Goal: Find specific page/section: Find specific page/section

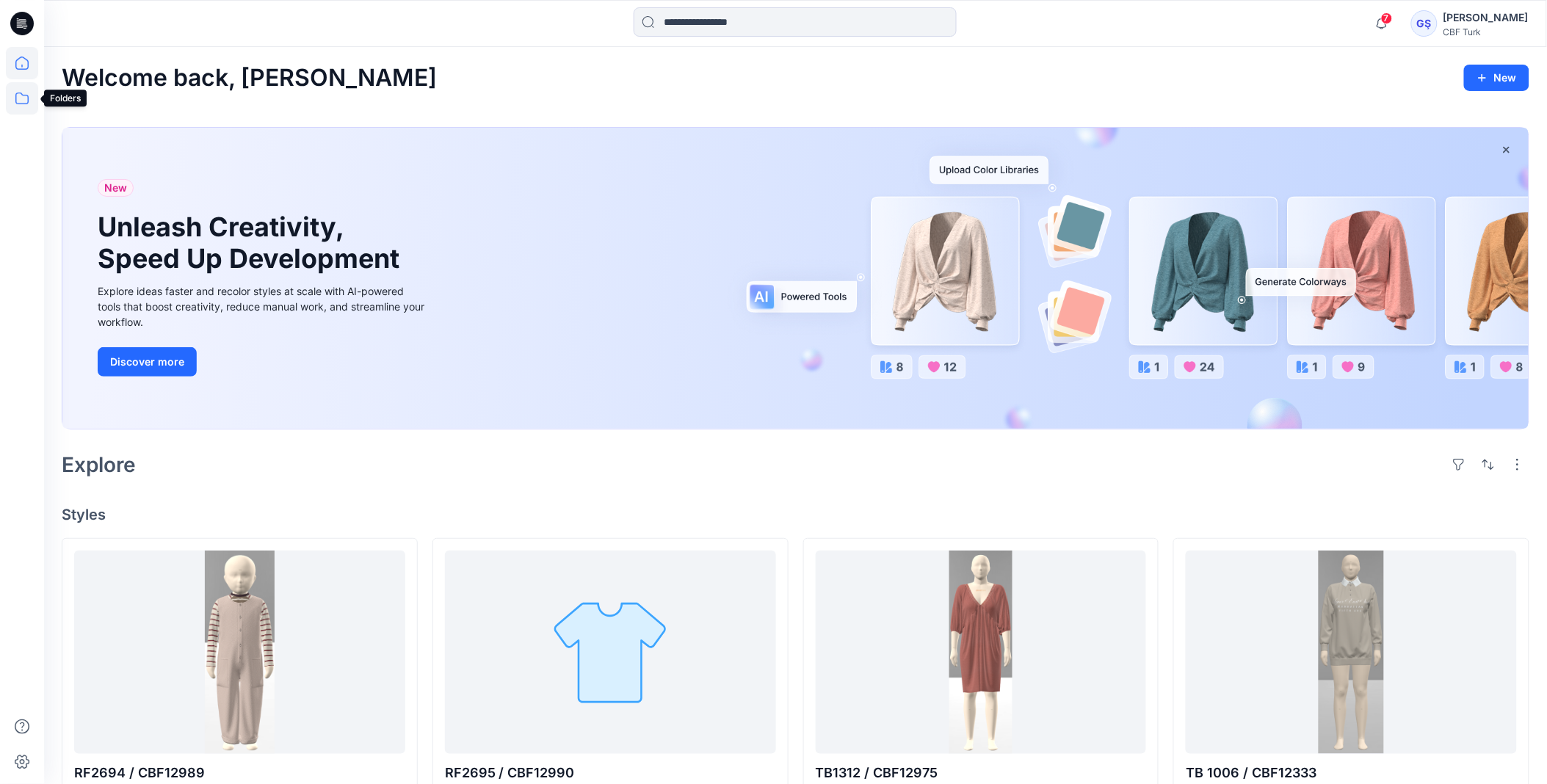
click at [16, 103] on icon at bounding box center [22, 99] width 33 height 33
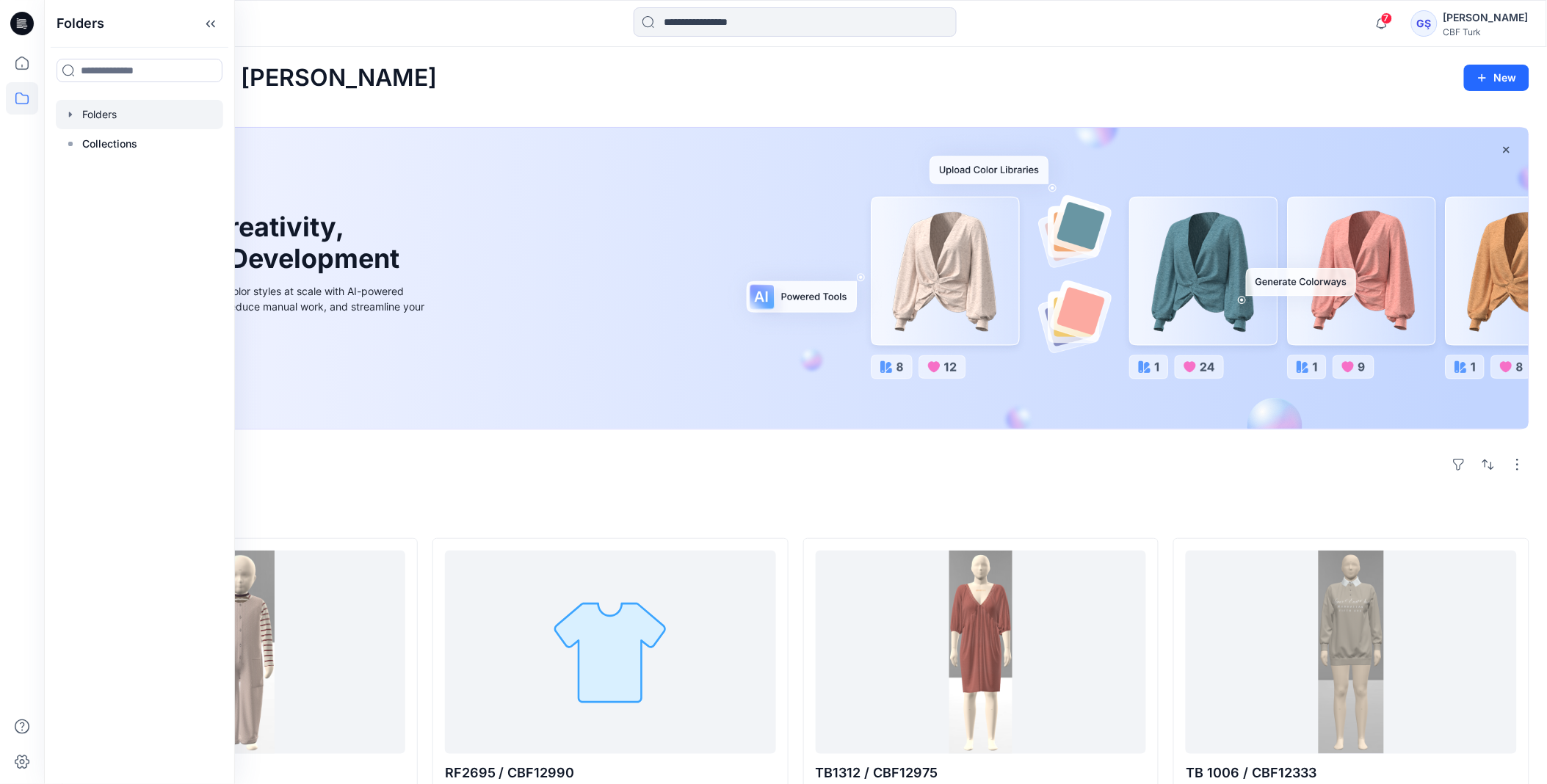
click at [199, 116] on div at bounding box center [140, 114] width 168 height 29
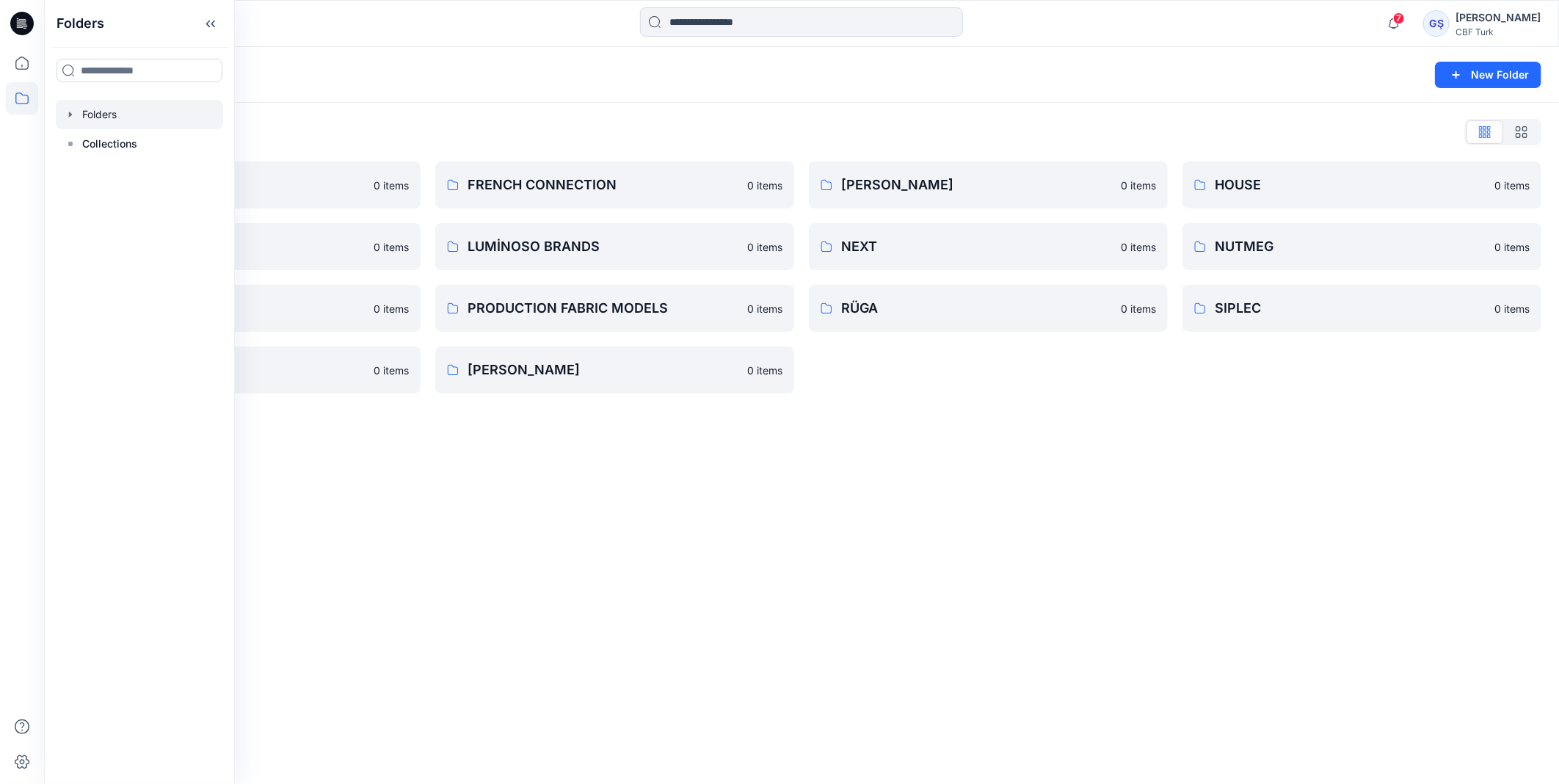
click at [64, 116] on icon "button" at bounding box center [70, 114] width 12 height 12
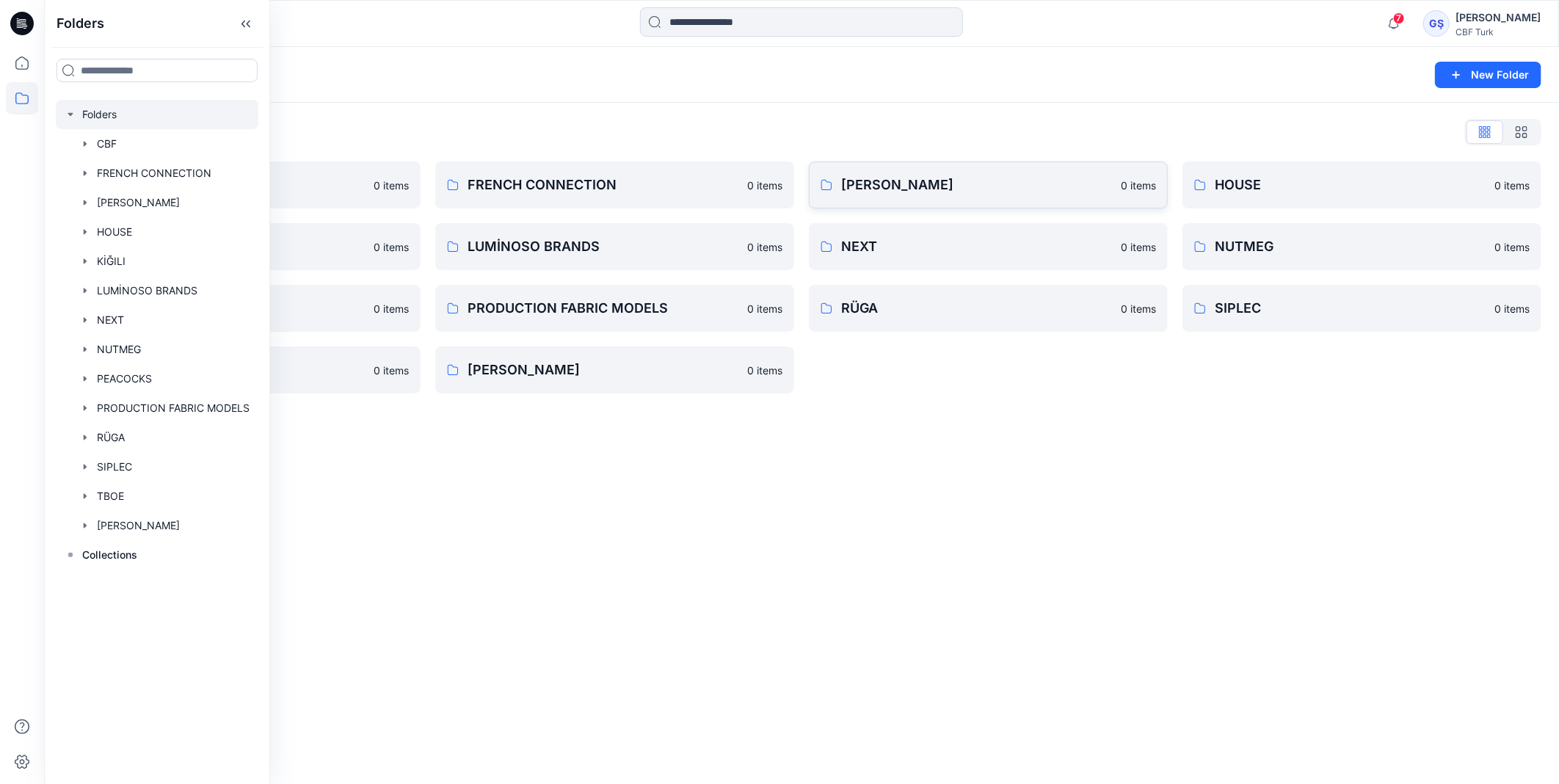
click at [1069, 183] on p "[PERSON_NAME]" at bounding box center [976, 185] width 271 height 21
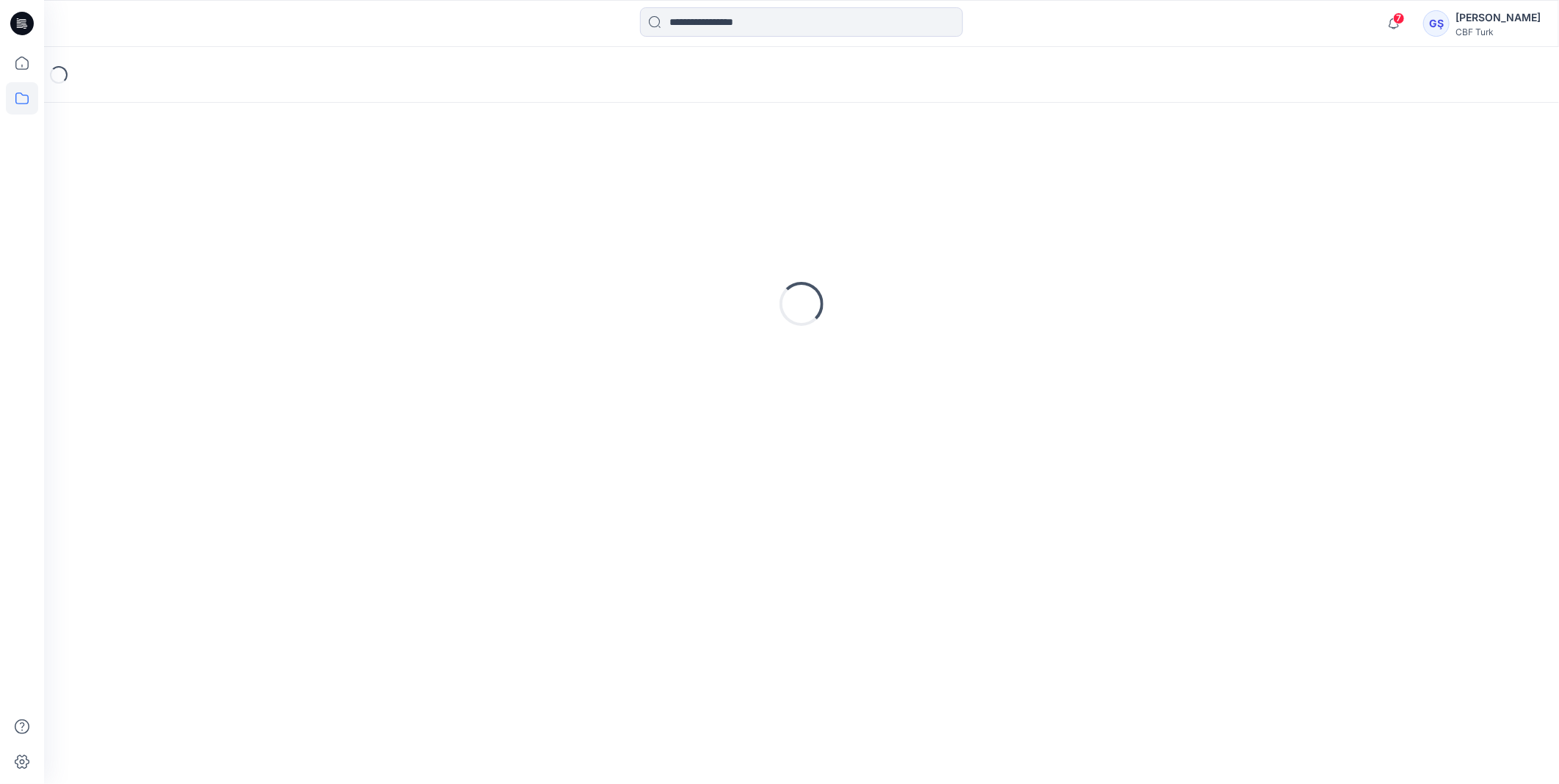
click at [1070, 183] on div "Loading..." at bounding box center [801, 304] width 1479 height 367
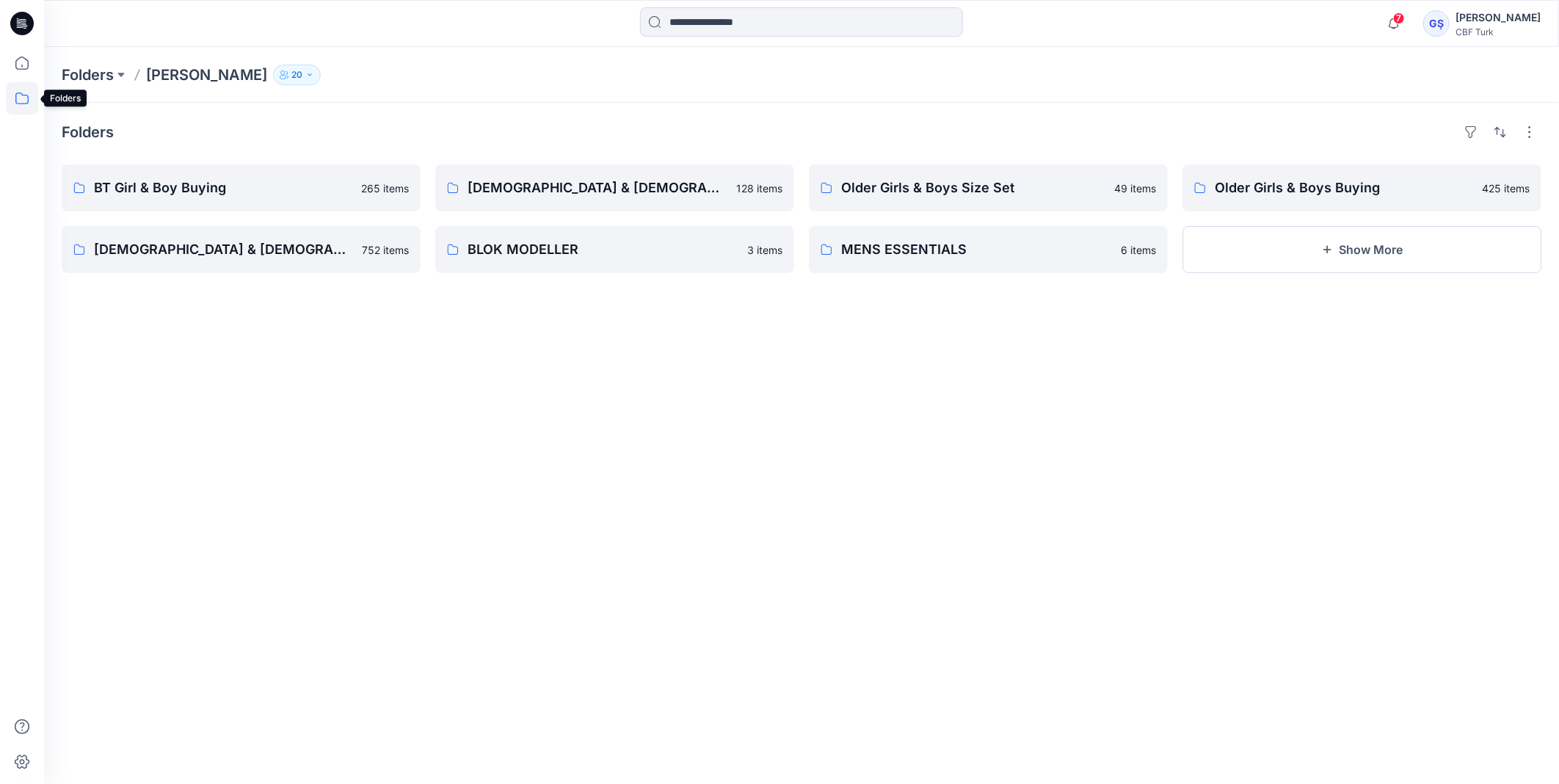
click at [20, 107] on icon at bounding box center [22, 99] width 33 height 33
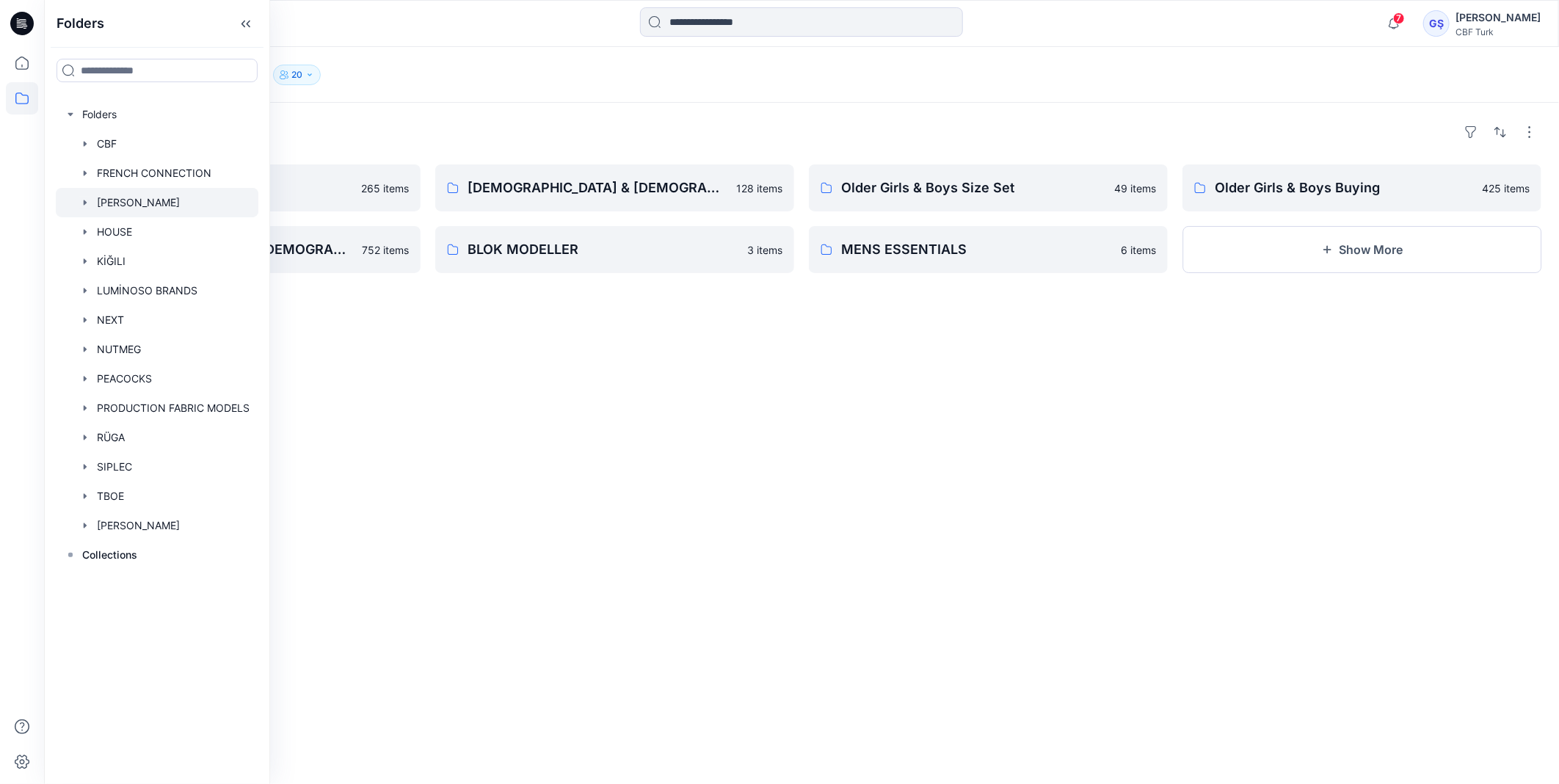
click at [83, 206] on icon "button" at bounding box center [84, 202] width 12 height 12
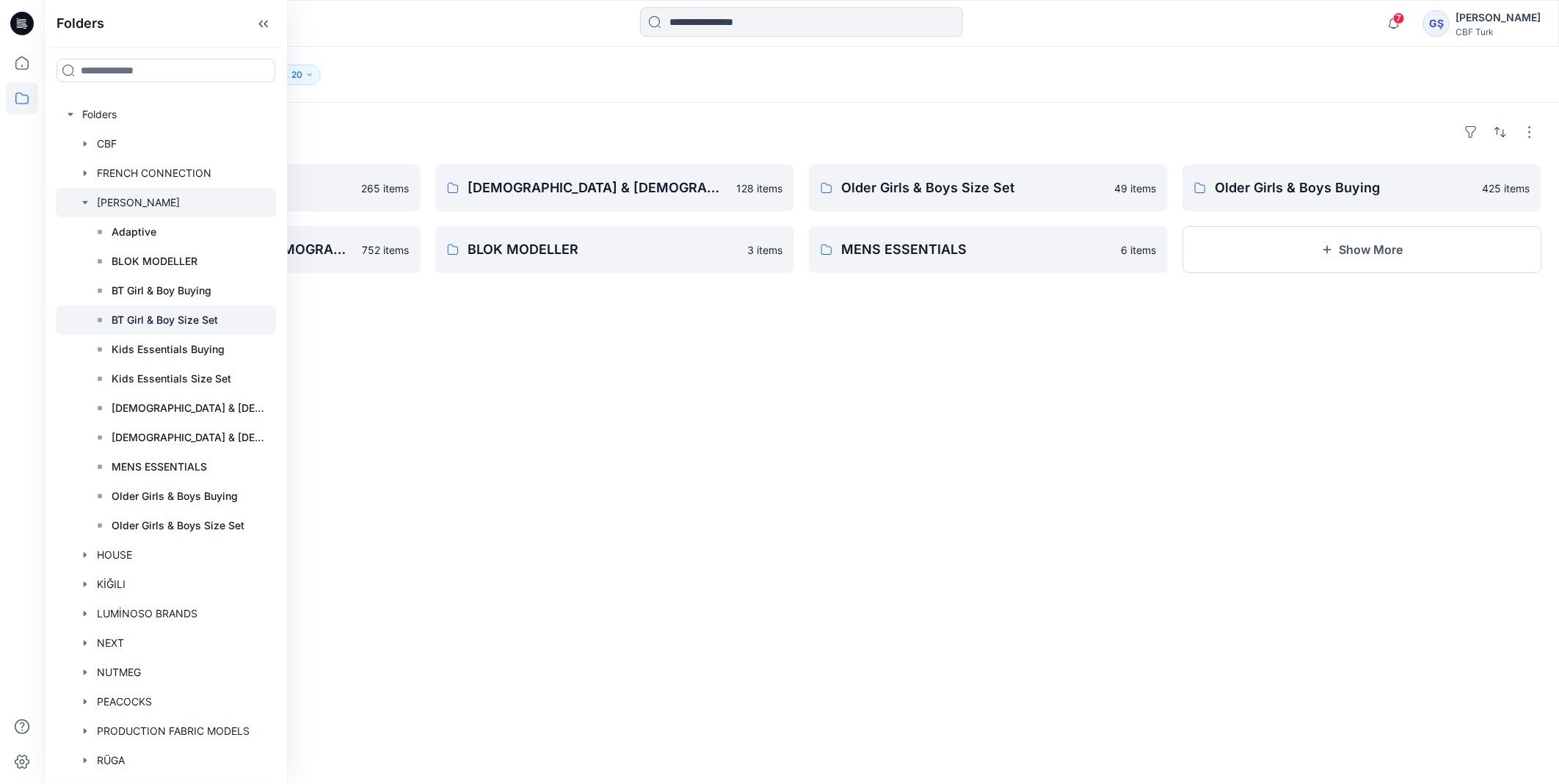
click at [118, 314] on p "BT Girl & Boy Size Set" at bounding box center [164, 319] width 106 height 17
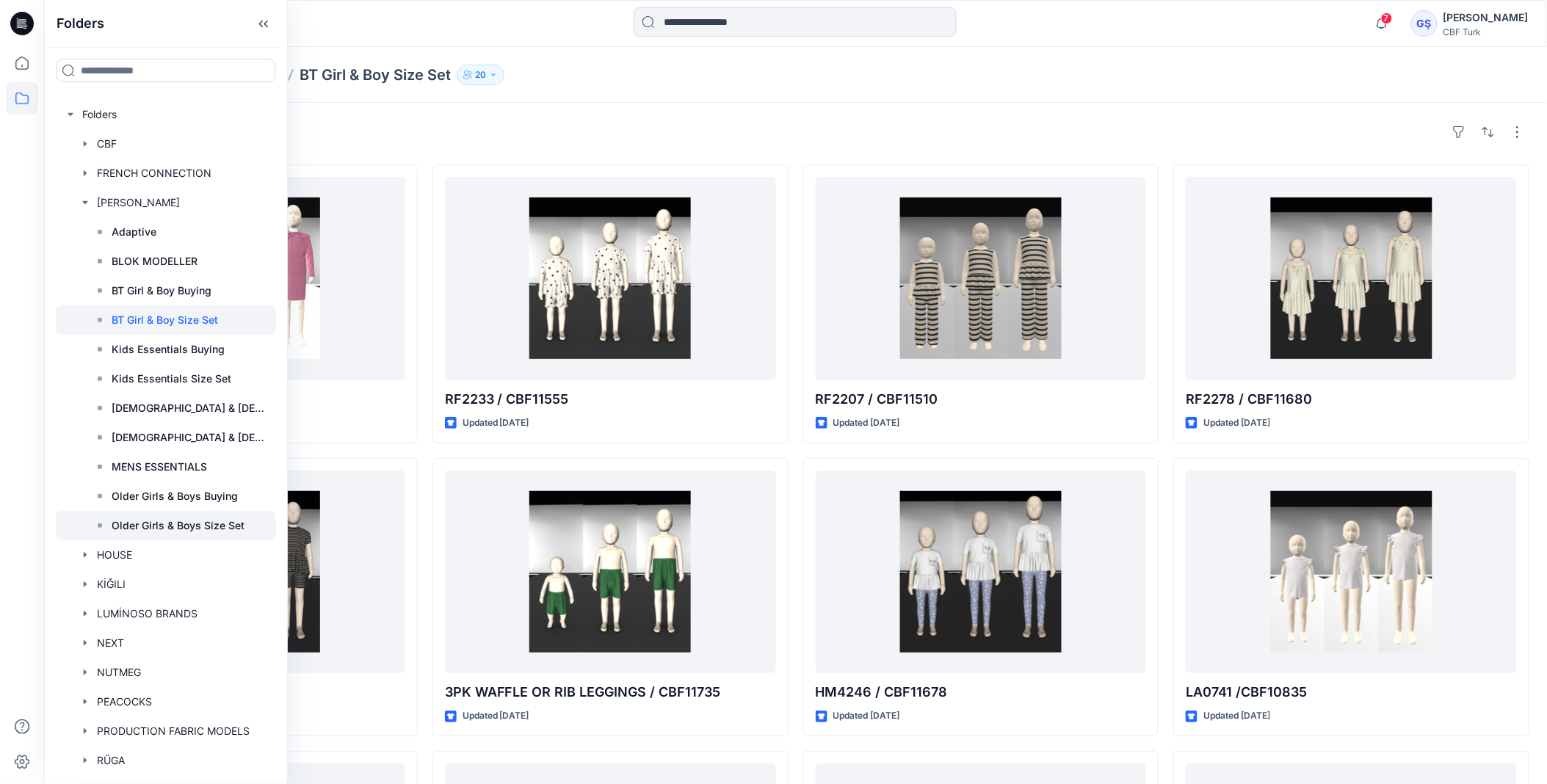
click at [199, 518] on p "Older Girls & Boys Size Set" at bounding box center [178, 525] width 133 height 17
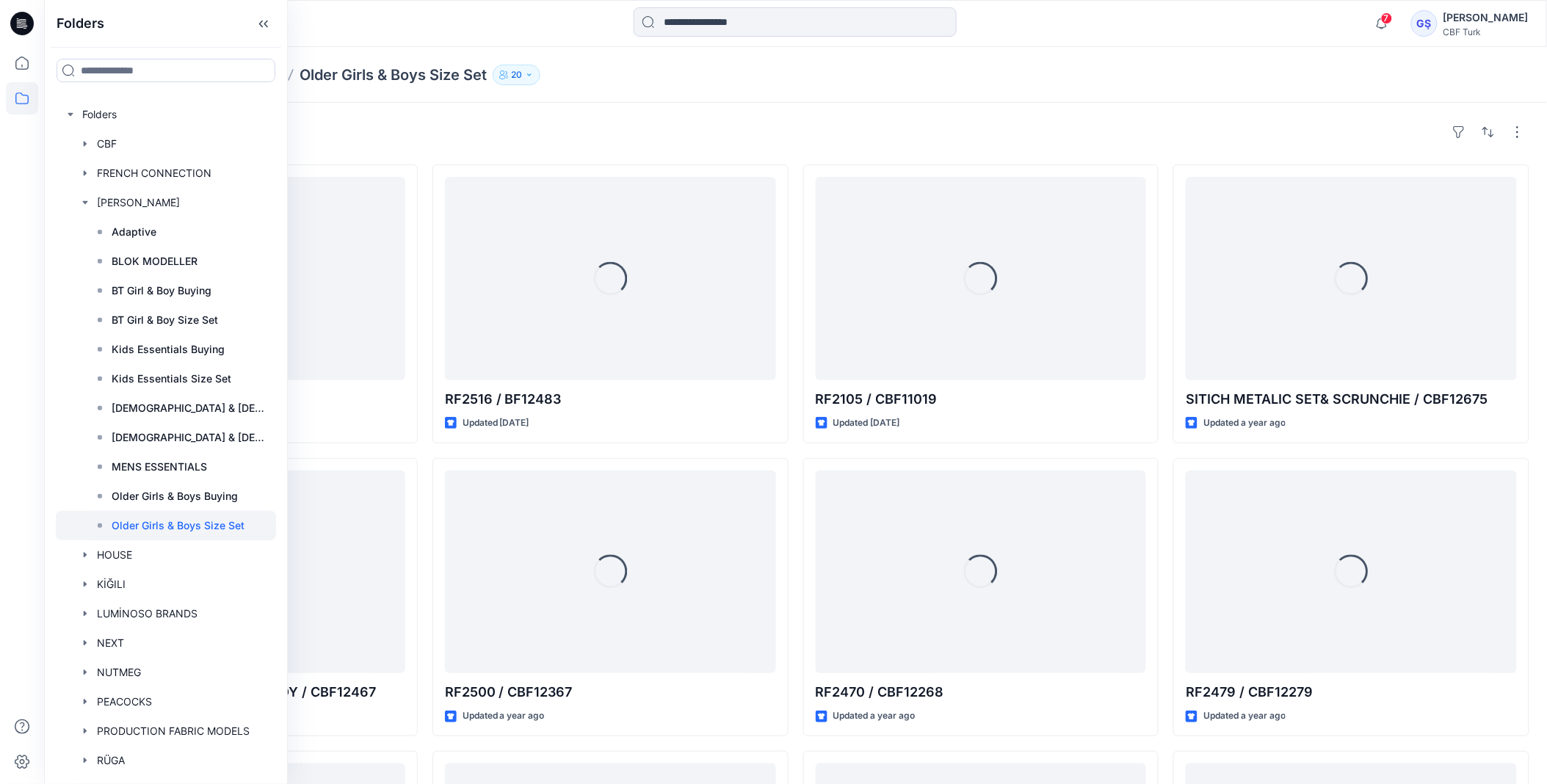
click at [651, 121] on div "Styles" at bounding box center [795, 132] width 1467 height 24
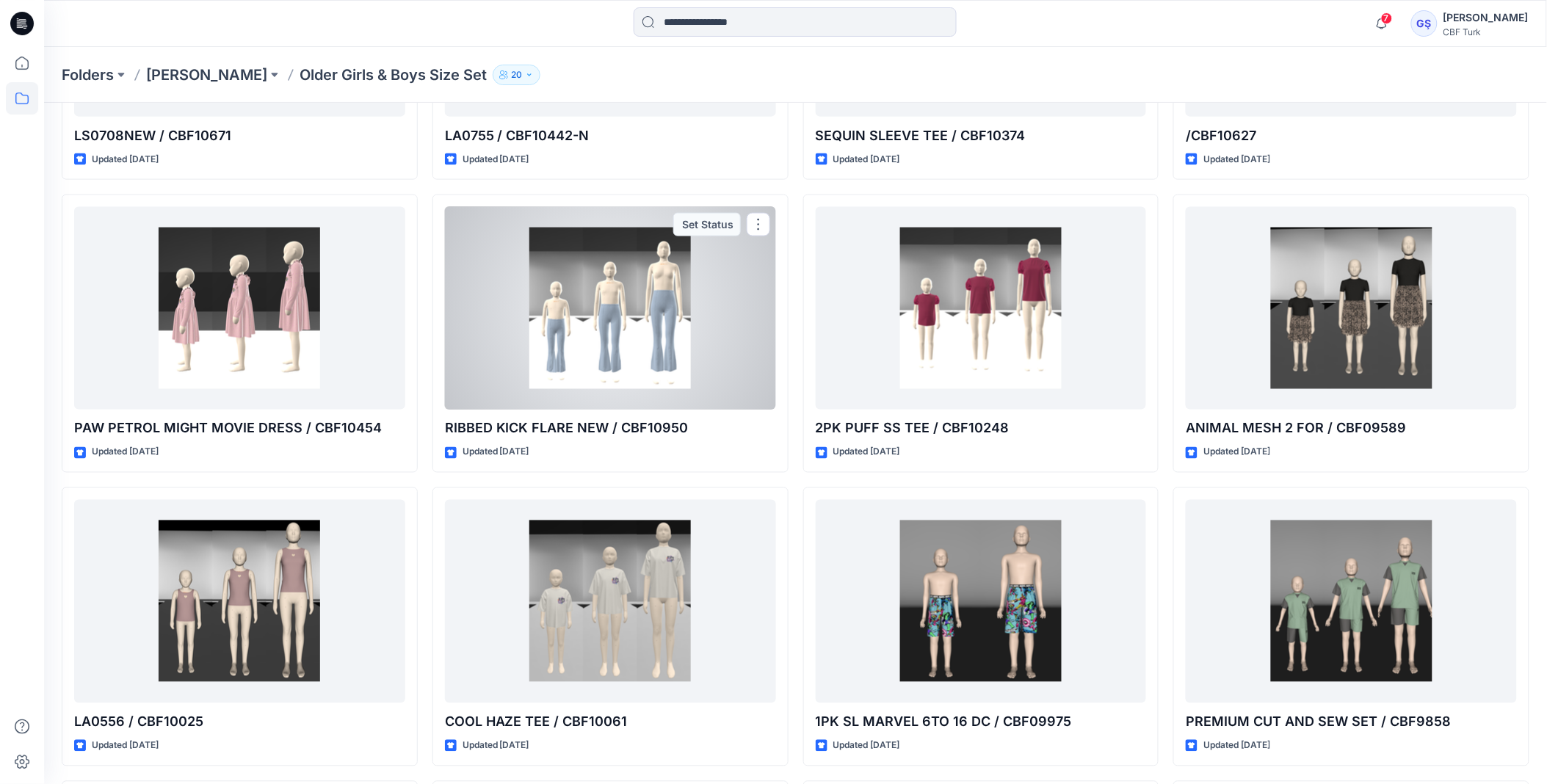
scroll to position [2645, 0]
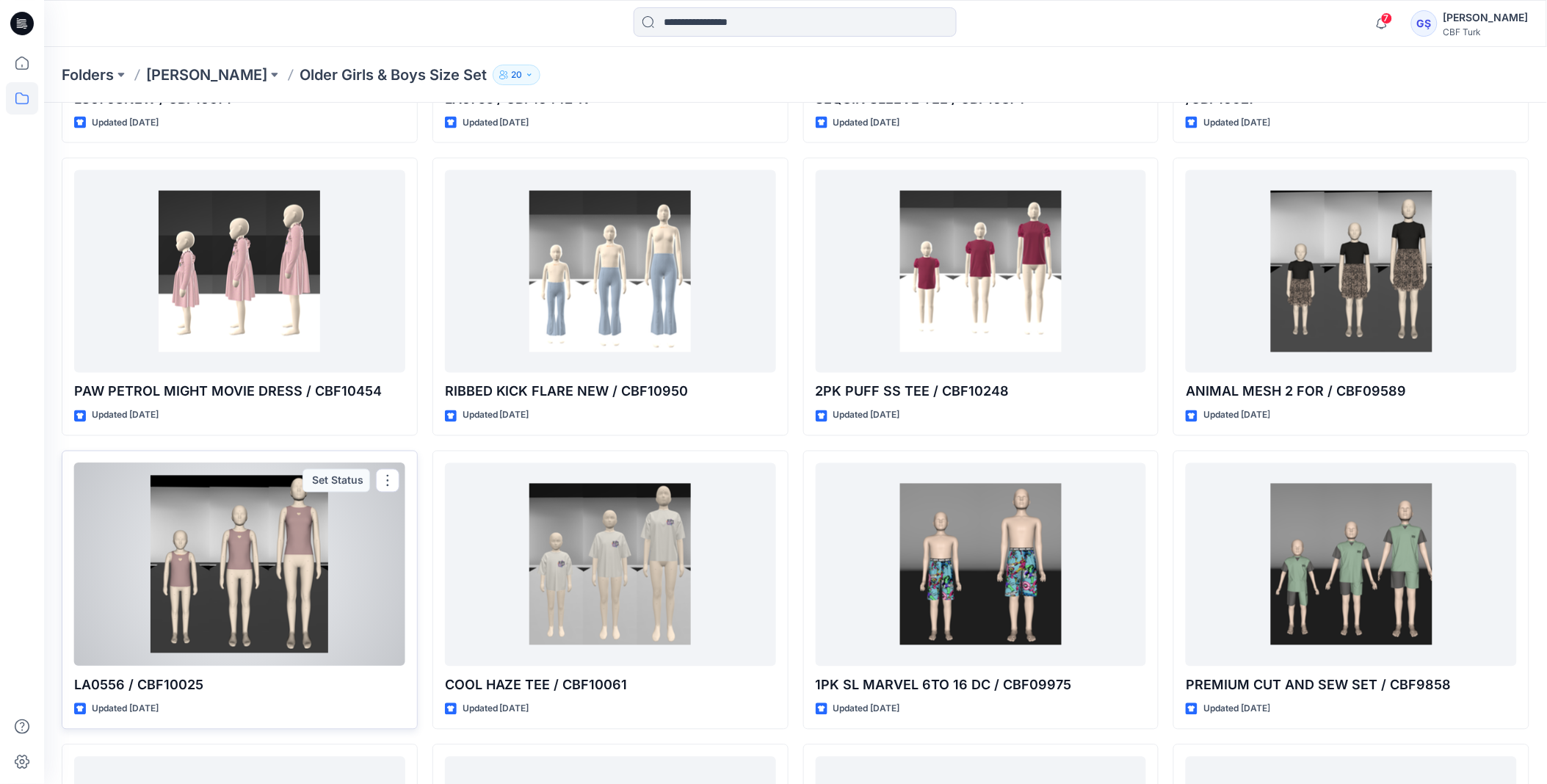
click at [246, 595] on div at bounding box center [239, 565] width 331 height 203
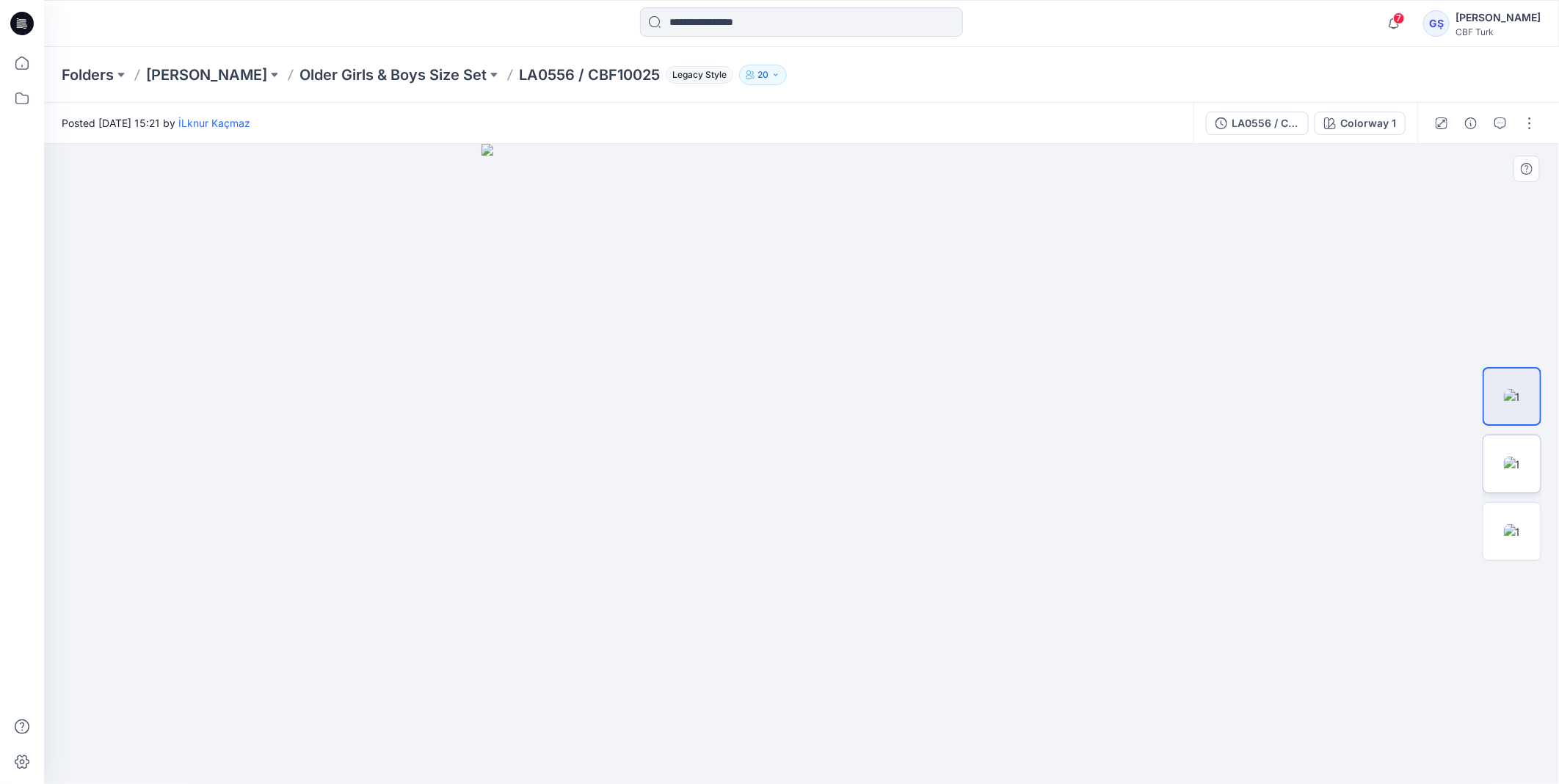
click at [1504, 457] on img at bounding box center [1512, 464] width 17 height 15
